Goal: Task Accomplishment & Management: Manage account settings

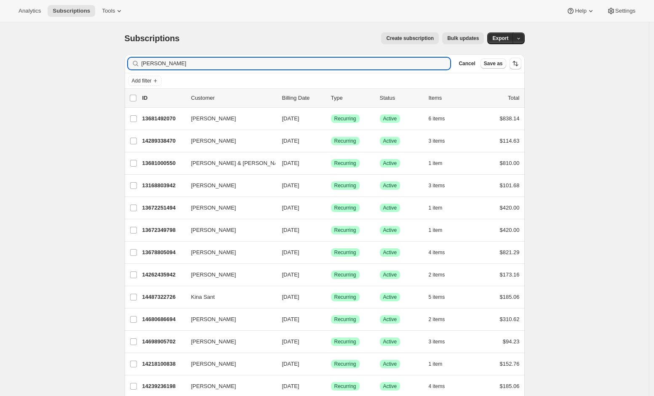
type input "[PERSON_NAME]"
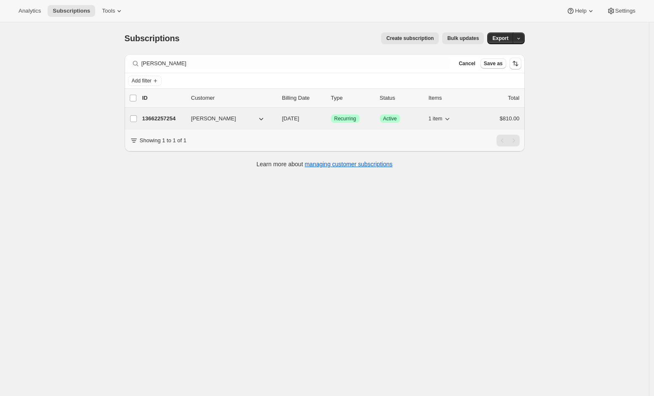
click at [162, 121] on p "13662257254" at bounding box center [163, 118] width 42 height 8
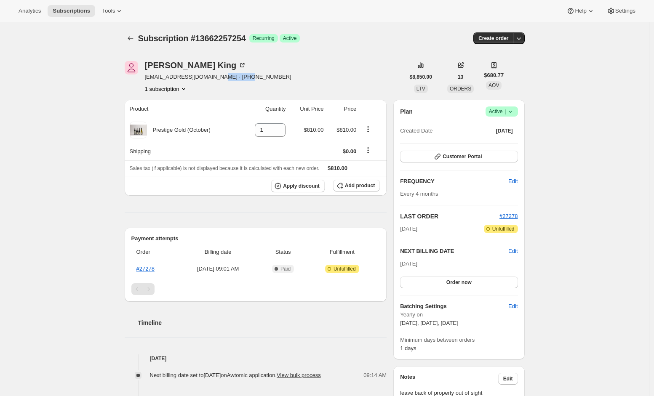
drag, startPoint x: 253, startPoint y: 79, endPoint x: 215, endPoint y: 79, distance: 38.3
click at [215, 79] on div "Jodie King 1jodieking1@gmail.com · +6421689095 1 subscription" at bounding box center [265, 77] width 280 height 32
copy span "6421689095"
drag, startPoint x: 206, startPoint y: 77, endPoint x: 145, endPoint y: 77, distance: 61.0
click at [145, 77] on div "Jodie King 1jodieking1@gmail.com · +6421689095 1 subscription" at bounding box center [265, 77] width 280 height 32
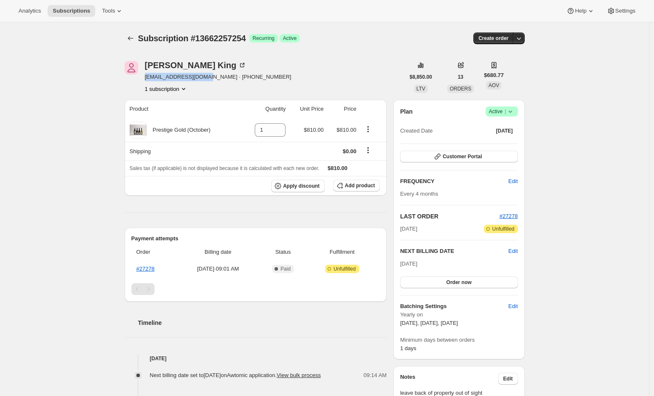
copy span "1jodieking1@gmail.com"
click at [118, 42] on div "Subscription #13662257254. This page is ready Subscription #13662257254 Success…" at bounding box center [324, 350] width 420 height 656
click at [584, 107] on div "Subscription #13662257254. This page is ready Subscription #13662257254 Success…" at bounding box center [324, 350] width 649 height 656
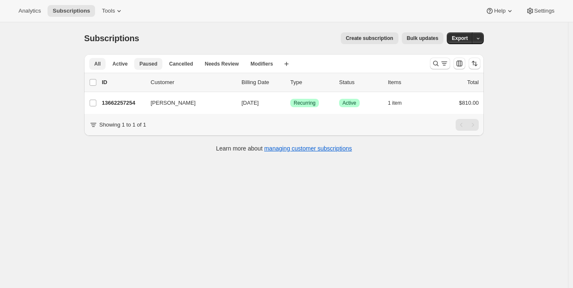
click at [161, 64] on button "Paused" at bounding box center [148, 64] width 28 height 12
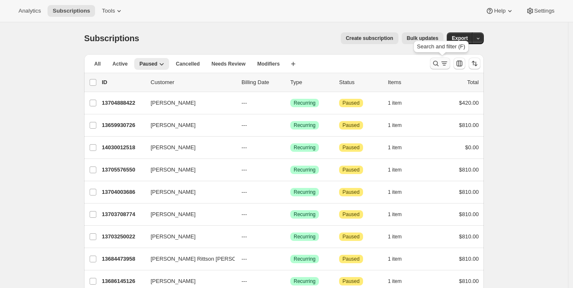
click at [440, 67] on icon "Search and filter results" at bounding box center [436, 63] width 8 height 8
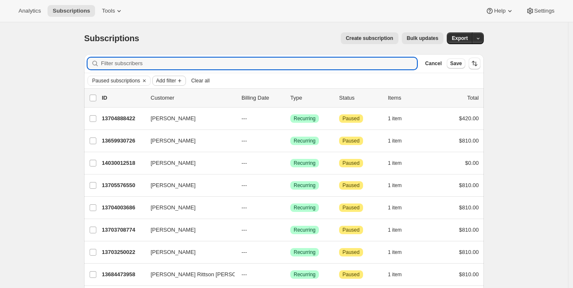
click at [176, 82] on span "Add filter" at bounding box center [166, 80] width 20 height 7
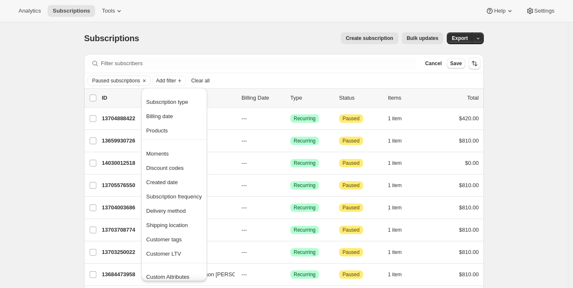
click at [170, 123] on ul "Subscription type Billing date Products" at bounding box center [174, 116] width 61 height 42
click at [167, 129] on span "Products" at bounding box center [156, 131] width 21 height 6
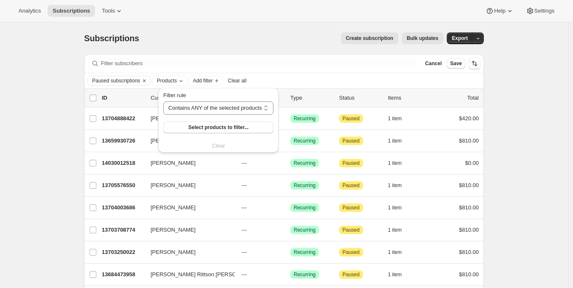
click at [208, 120] on div "Filter rule Contains ANY of the selected products Contains ALL of the selected …" at bounding box center [218, 112] width 110 height 42
click at [212, 126] on span "Select products to filter..." at bounding box center [219, 127] width 60 height 7
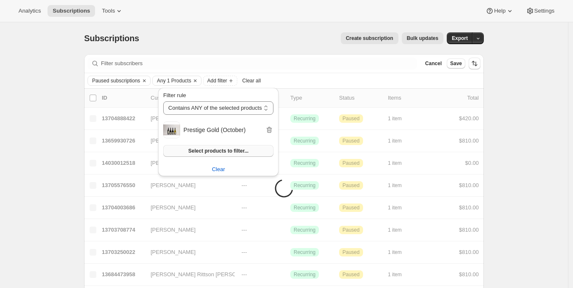
click at [221, 152] on span "Select products to filter..." at bounding box center [219, 151] width 60 height 7
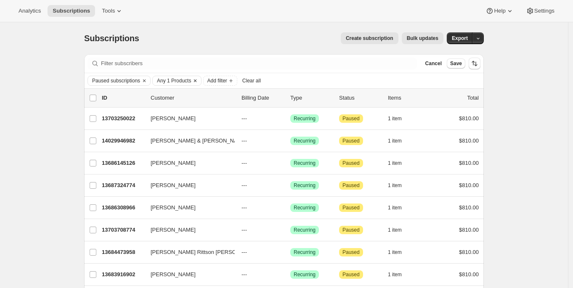
click at [181, 81] on span "Any 1 Products" at bounding box center [174, 80] width 34 height 7
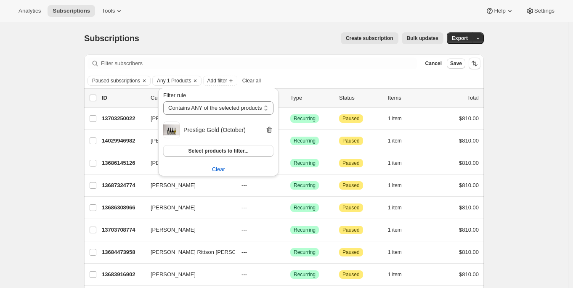
click at [272, 130] on icon "button" at bounding box center [269, 130] width 8 height 8
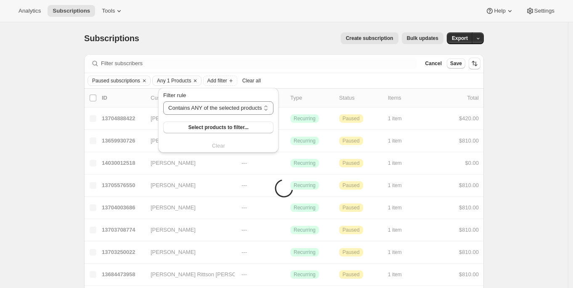
click at [218, 149] on div "Filter rule Contains ANY of the selected products Contains ALL of the selected …" at bounding box center [218, 120] width 110 height 59
click at [218, 152] on div "Filter rule Contains ANY of the selected products Contains ALL of the selected …" at bounding box center [218, 120] width 120 height 65
click at [217, 130] on span "Select products to filter..." at bounding box center [219, 127] width 60 height 7
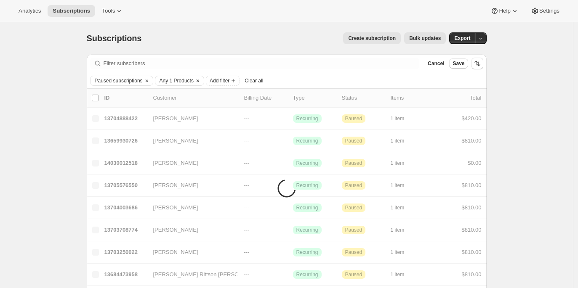
click at [189, 84] on span "Any 1 Products" at bounding box center [177, 80] width 34 height 7
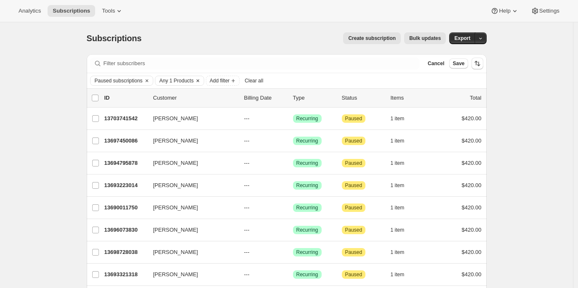
click at [201, 80] on icon "Clear" at bounding box center [197, 80] width 7 height 7
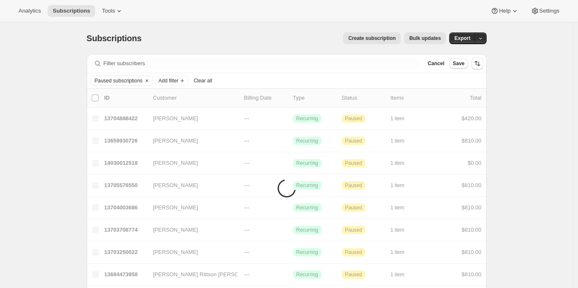
click at [203, 81] on span "Clear all" at bounding box center [203, 80] width 19 height 7
click at [202, 81] on div "Paused subscriptions Add filter Clear all" at bounding box center [286, 81] width 393 height 10
click at [202, 81] on div "Add filter" at bounding box center [286, 81] width 393 height 10
click at [203, 80] on div "Add filter" at bounding box center [286, 81] width 393 height 10
click at [114, 80] on span "Add filter" at bounding box center [104, 80] width 20 height 7
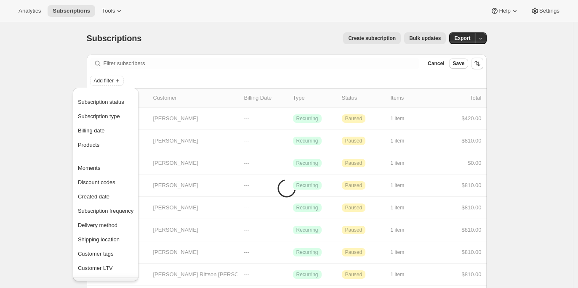
click at [173, 33] on div "Create subscription Bulk updates" at bounding box center [299, 38] width 294 height 12
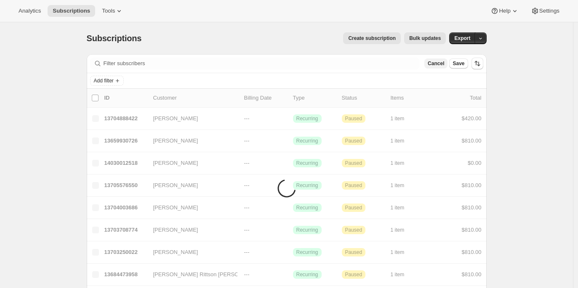
click at [432, 65] on span "Cancel" at bounding box center [436, 63] width 16 height 7
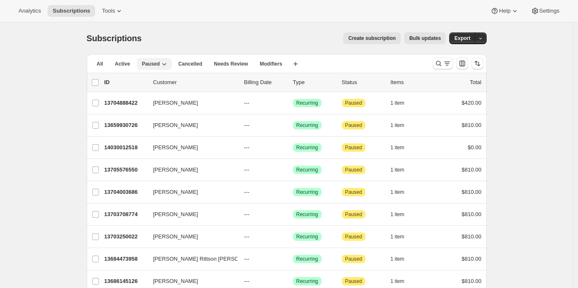
click at [157, 63] on span "Paused" at bounding box center [151, 64] width 18 height 7
click at [443, 67] on icon "Search and filter results" at bounding box center [447, 63] width 8 height 8
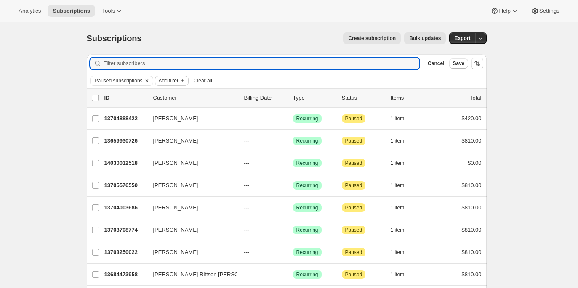
click at [184, 80] on icon "Add filter" at bounding box center [182, 80] width 3 height 3
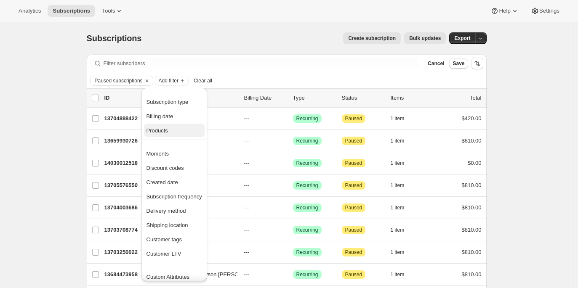
click at [162, 133] on span "Products" at bounding box center [156, 131] width 21 height 6
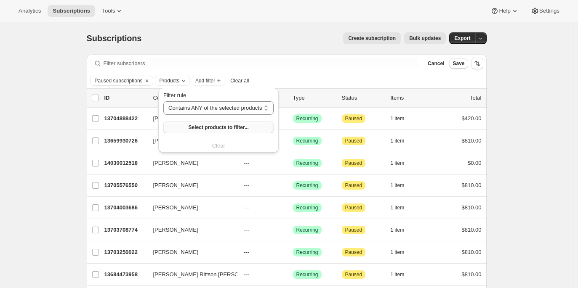
click at [220, 128] on span "Select products to filter..." at bounding box center [219, 127] width 60 height 7
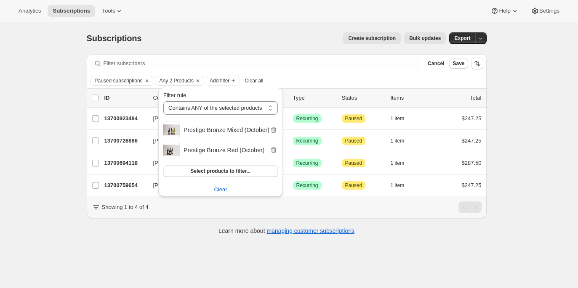
click at [67, 200] on div "Subscriptions. This page is ready Subscriptions Create subscription Bulk update…" at bounding box center [286, 166] width 573 height 288
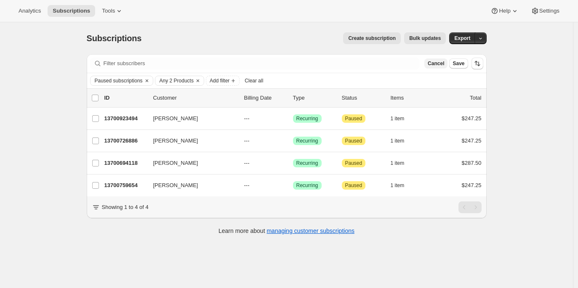
click at [436, 65] on span "Cancel" at bounding box center [436, 63] width 16 height 7
